Goal: Task Accomplishment & Management: Complete application form

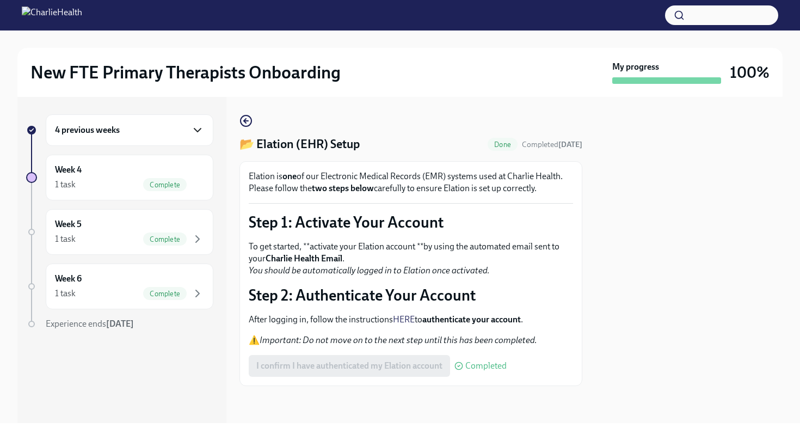
click at [197, 130] on icon "button" at bounding box center [197, 130] width 13 height 13
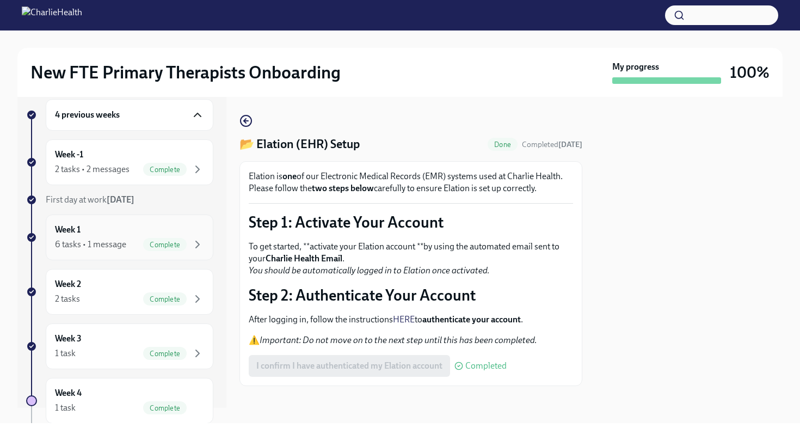
scroll to position [15, 0]
click at [191, 172] on icon "button" at bounding box center [197, 169] width 13 height 13
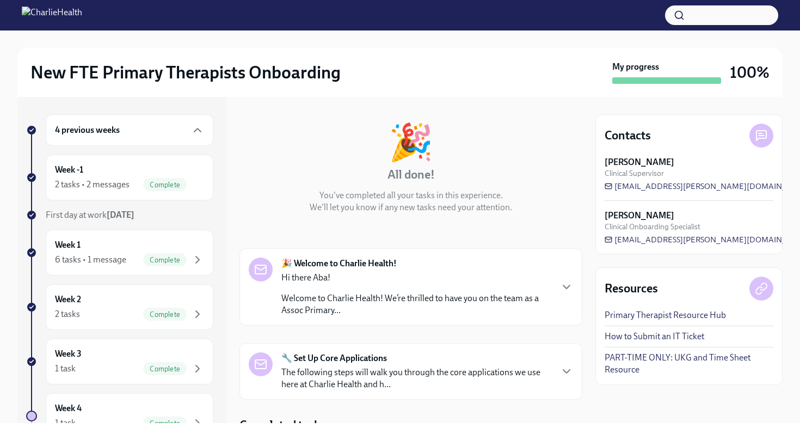
scroll to position [41, 0]
click at [561, 289] on icon "button" at bounding box center [566, 285] width 13 height 13
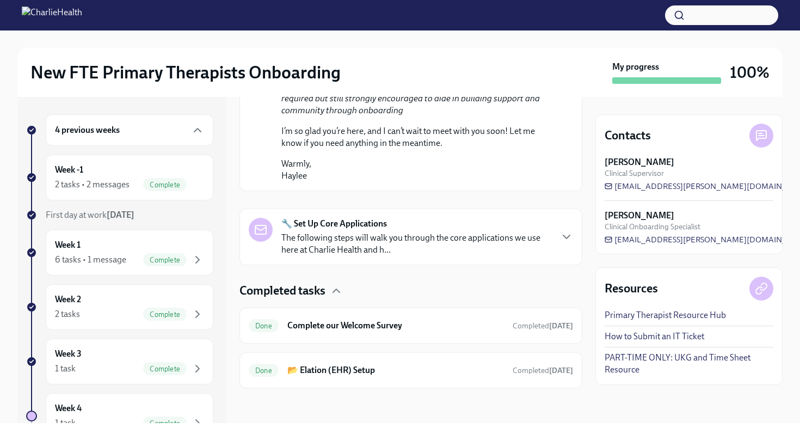
scroll to position [871, 0]
click at [381, 317] on div "Done Complete our Welcome Survey Completed [DATE]" at bounding box center [411, 325] width 324 height 17
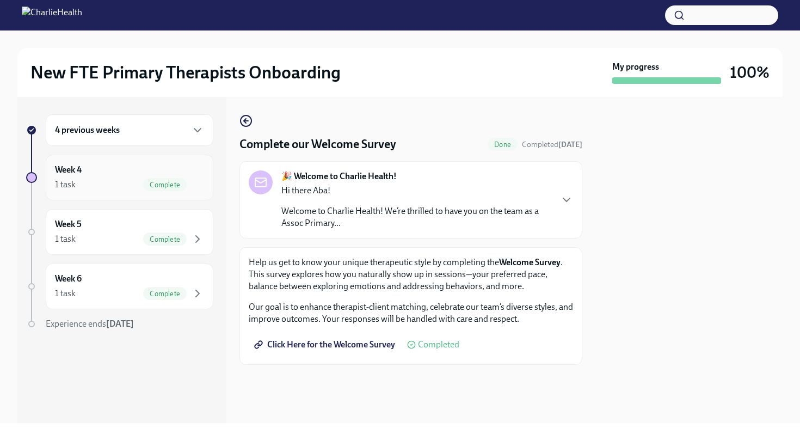
click at [133, 190] on div "1 task Complete" at bounding box center [129, 184] width 149 height 13
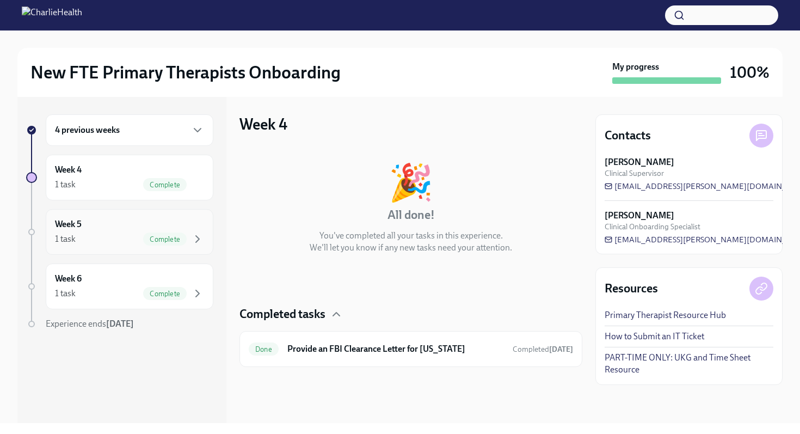
click at [128, 229] on div "Week 5 1 task Complete" at bounding box center [129, 231] width 149 height 27
click at [165, 239] on span "Complete" at bounding box center [165, 239] width 44 height 8
click at [314, 349] on h6 "Provide an FBI Clearance Letter for [US_STATE]" at bounding box center [395, 349] width 217 height 12
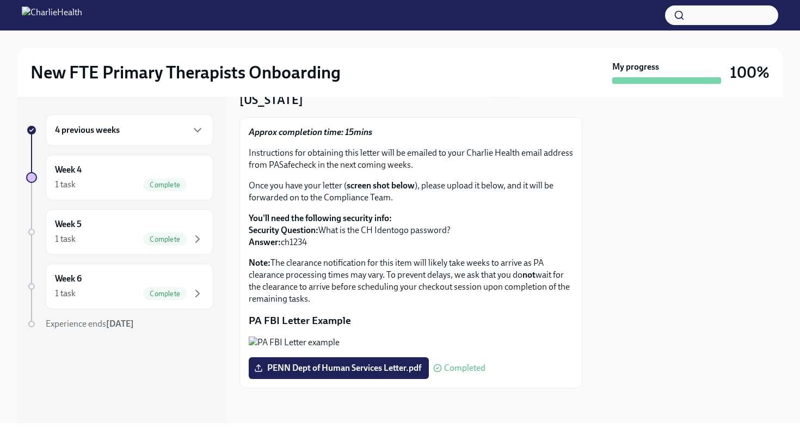
scroll to position [151, 0]
click at [362, 370] on span "PENN Dept of Human Services Letter.pdf" at bounding box center [338, 367] width 165 height 11
click at [0, 0] on input "PENN Dept of Human Services Letter.pdf" at bounding box center [0, 0] width 0 height 0
click at [164, 236] on span "Complete" at bounding box center [165, 239] width 44 height 8
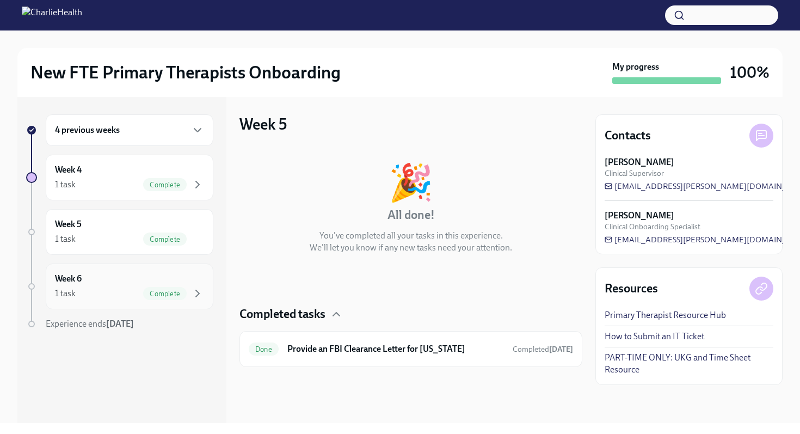
click at [159, 282] on div "Week 6 1 task Complete" at bounding box center [129, 286] width 149 height 27
